Goal: Obtain resource: Obtain resource

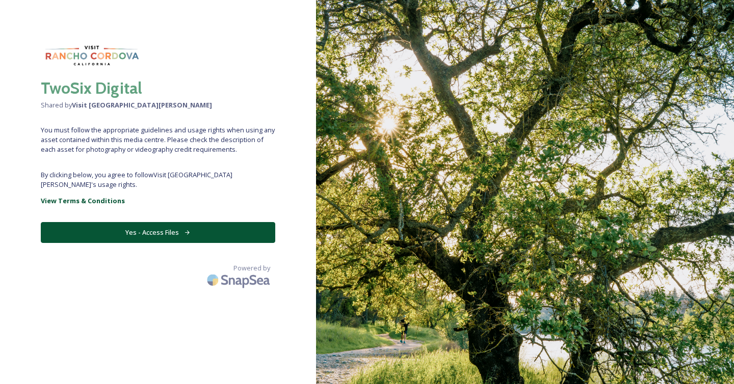
click at [181, 222] on button "Yes - Access Files" at bounding box center [158, 232] width 234 height 21
click at [160, 224] on button "Yes - Access Files" at bounding box center [158, 232] width 234 height 21
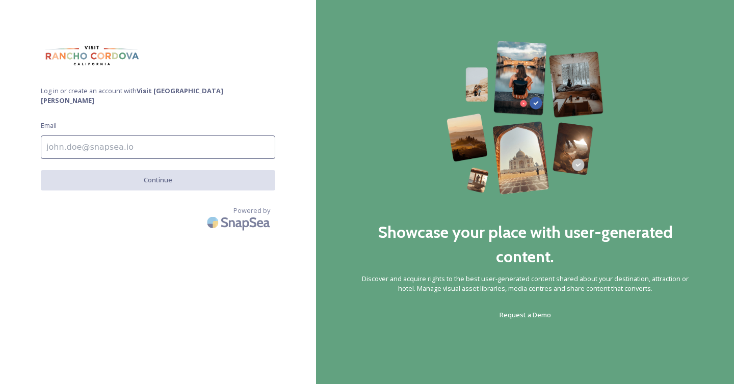
click at [110, 136] on input at bounding box center [158, 147] width 234 height 23
click at [107, 141] on input "To enrich screen reader interactions, please activate Accessibility in Grammarl…" at bounding box center [158, 147] width 234 height 23
type input "[PERSON_NAME][EMAIL_ADDRESS][DOMAIN_NAME]"
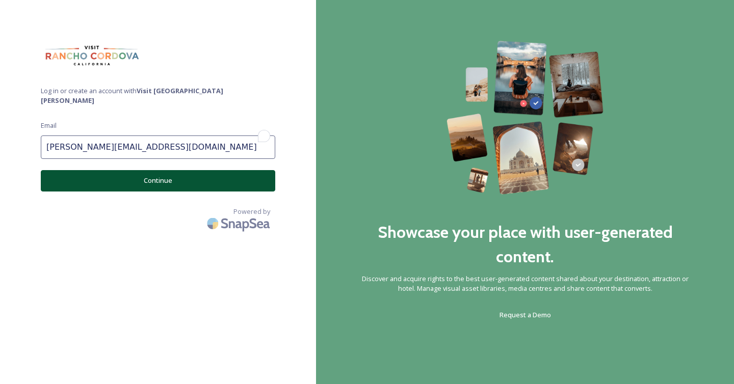
click at [118, 174] on button "Continue" at bounding box center [158, 180] width 234 height 21
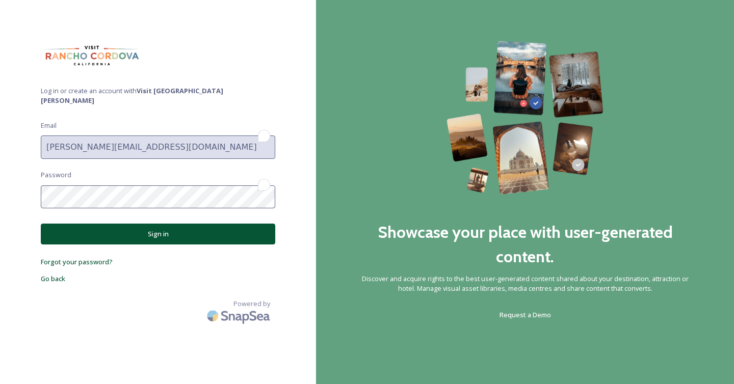
click at [114, 224] on button "Sign in" at bounding box center [158, 234] width 234 height 21
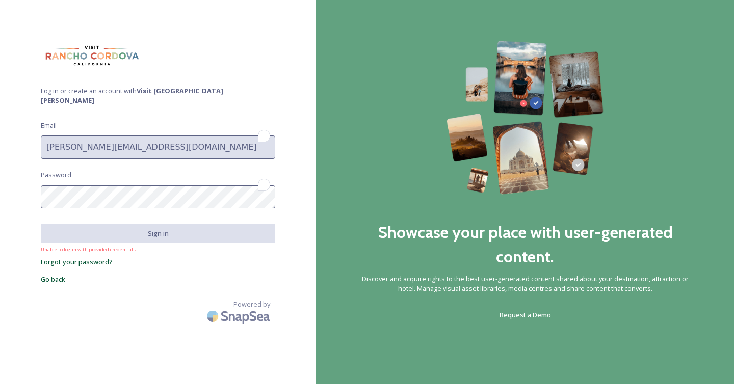
click at [39, 187] on div "Log in or create an account with Visit Rancho Cordova Email brian@twosixdigital…" at bounding box center [158, 192] width 316 height 303
click at [62, 275] on span "Go back" at bounding box center [53, 279] width 24 height 9
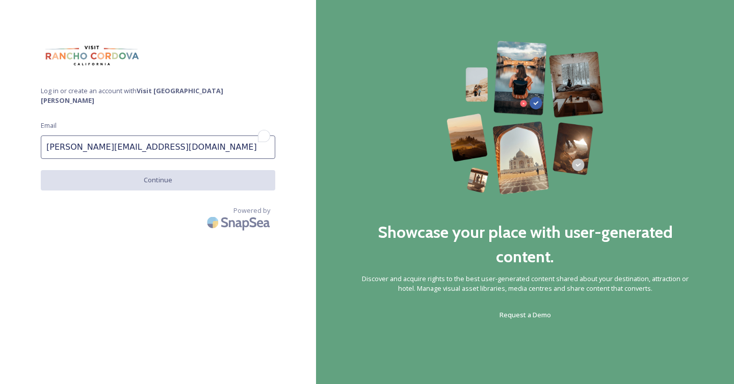
click at [80, 92] on span "Log in or create an account with Visit Rancho Cordova" at bounding box center [158, 95] width 234 height 19
click at [81, 92] on span "Log in or create an account with Visit Rancho Cordova" at bounding box center [158, 95] width 234 height 19
click at [148, 139] on input "brian@twosixdigital.com" at bounding box center [158, 147] width 234 height 23
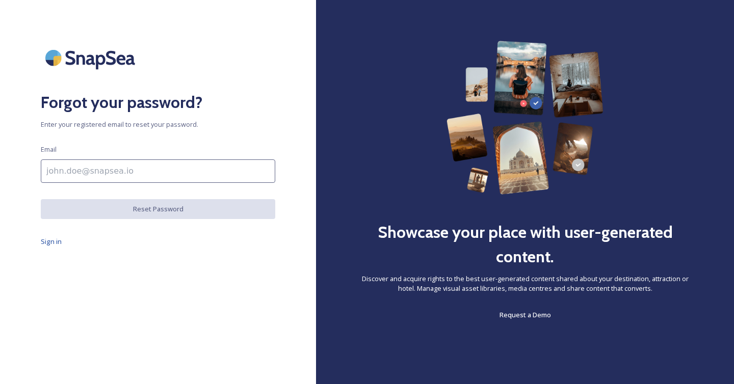
click at [105, 172] on input at bounding box center [158, 170] width 234 height 23
click at [113, 176] on input "To enrich screen reader interactions, please activate Accessibility in Grammarl…" at bounding box center [158, 170] width 234 height 23
type input "[PERSON_NAME][EMAIL_ADDRESS][DOMAIN_NAME]"
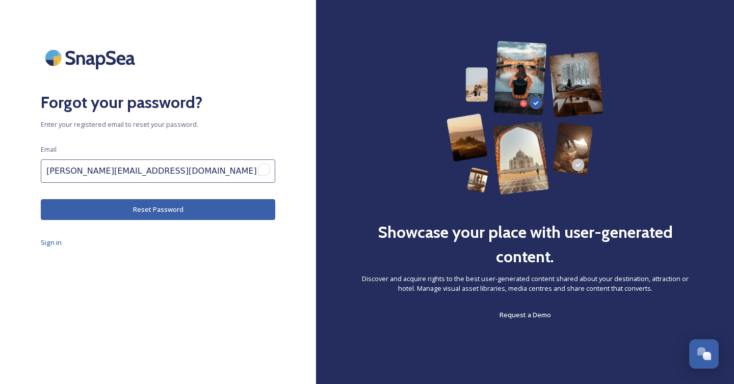
click at [126, 211] on button "Reset Password" at bounding box center [158, 209] width 234 height 21
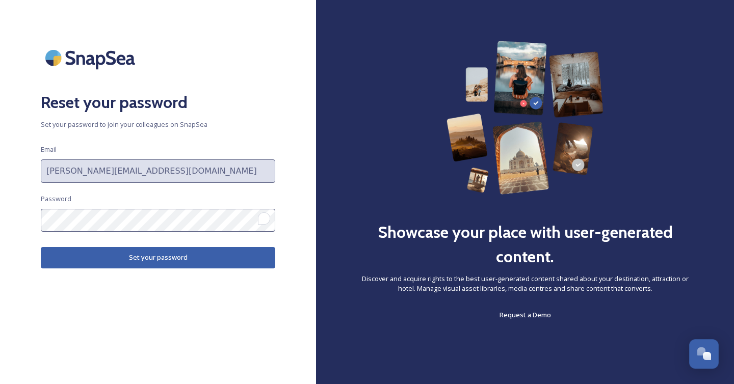
click at [163, 264] on button "Set your password" at bounding box center [158, 257] width 234 height 21
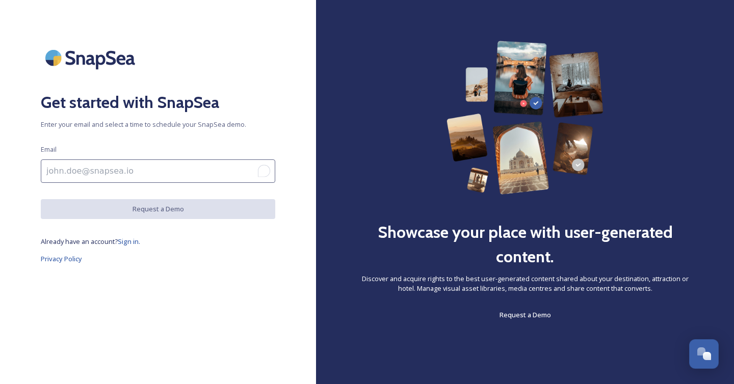
click at [75, 170] on input "To enrich screen reader interactions, please activate Accessibility in Grammarl…" at bounding box center [158, 170] width 234 height 23
click at [67, 72] on img at bounding box center [92, 58] width 102 height 34
click at [79, 62] on img at bounding box center [92, 58] width 102 height 34
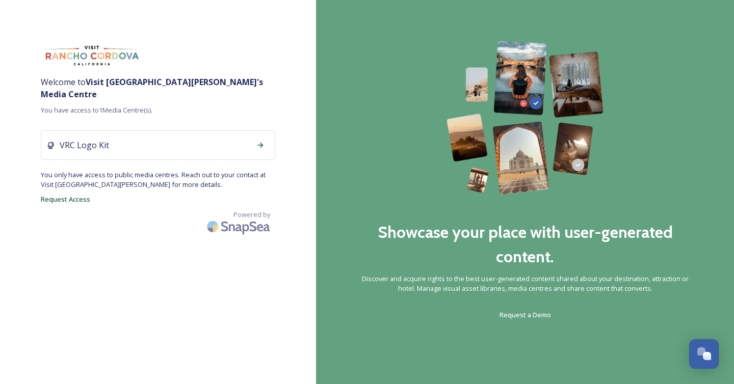
click at [140, 249] on div "Welcome to Visit [GEOGRAPHIC_DATA][PERSON_NAME] 's Media Centre You have access…" at bounding box center [158, 192] width 316 height 303
click at [157, 135] on div "VRC Logo Kit" at bounding box center [158, 145] width 234 height 30
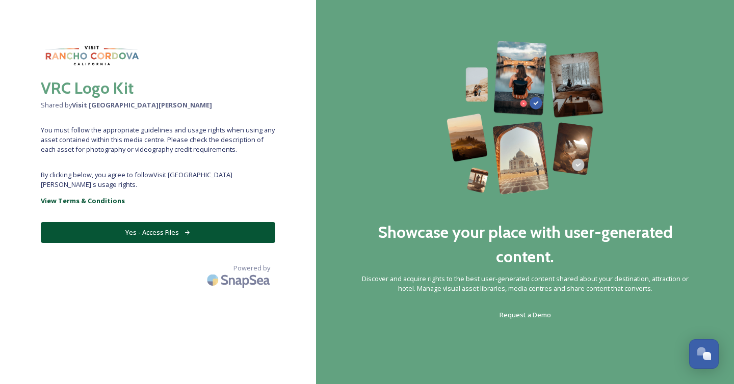
click at [164, 222] on button "Yes - Access Files" at bounding box center [158, 232] width 234 height 21
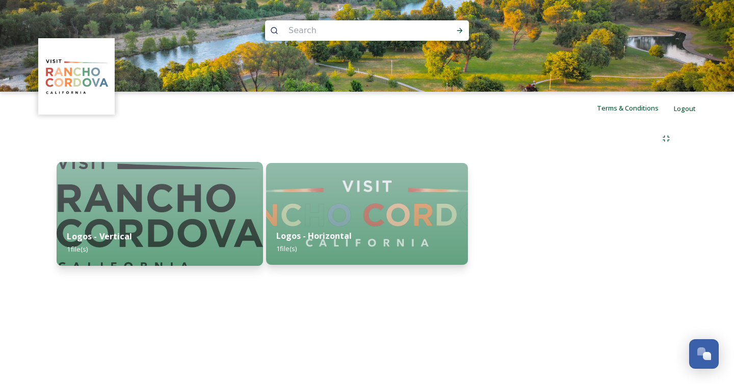
click at [152, 215] on img at bounding box center [160, 214] width 206 height 104
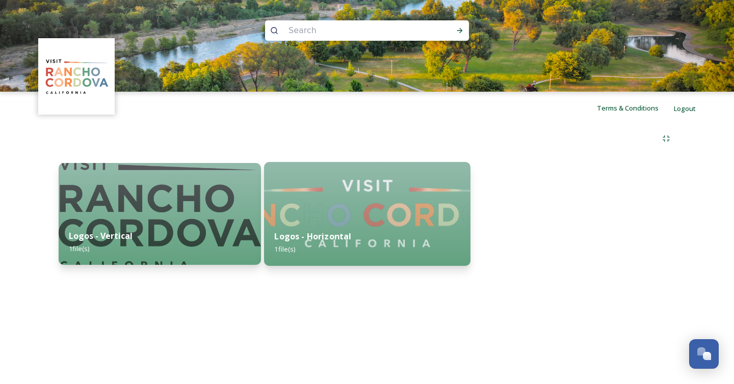
click at [373, 227] on div "Logos - Horizontal 1 file(s)" at bounding box center [367, 243] width 206 height 46
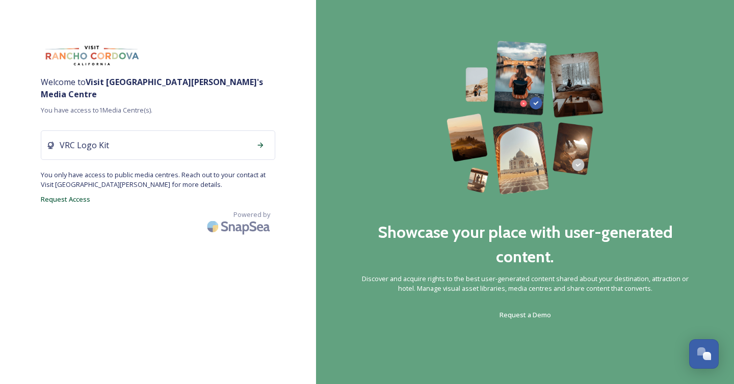
click at [132, 137] on div "VRC Logo Kit" at bounding box center [158, 145] width 234 height 30
click at [63, 195] on span "Request Access" at bounding box center [65, 199] width 49 height 9
